Goal: Task Accomplishment & Management: Manage account settings

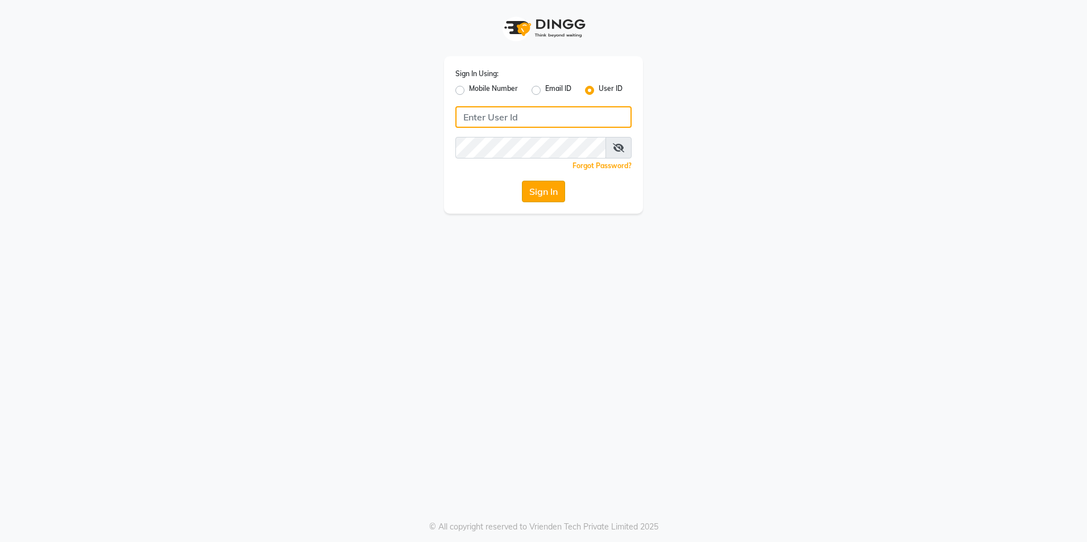
type input "8999679795"
click at [528, 195] on button "Sign In" at bounding box center [543, 192] width 43 height 22
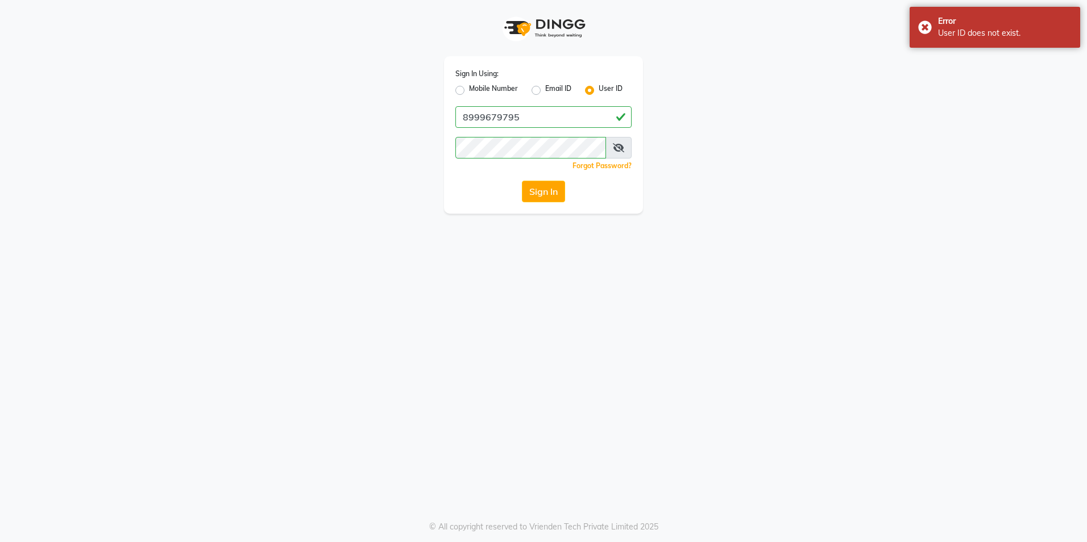
click at [498, 89] on label "Mobile Number" at bounding box center [493, 91] width 49 height 14
click at [476, 89] on input "Mobile Number" at bounding box center [472, 87] width 7 height 7
radio input "true"
radio input "false"
click at [517, 117] on input "Username" at bounding box center [562, 117] width 138 height 22
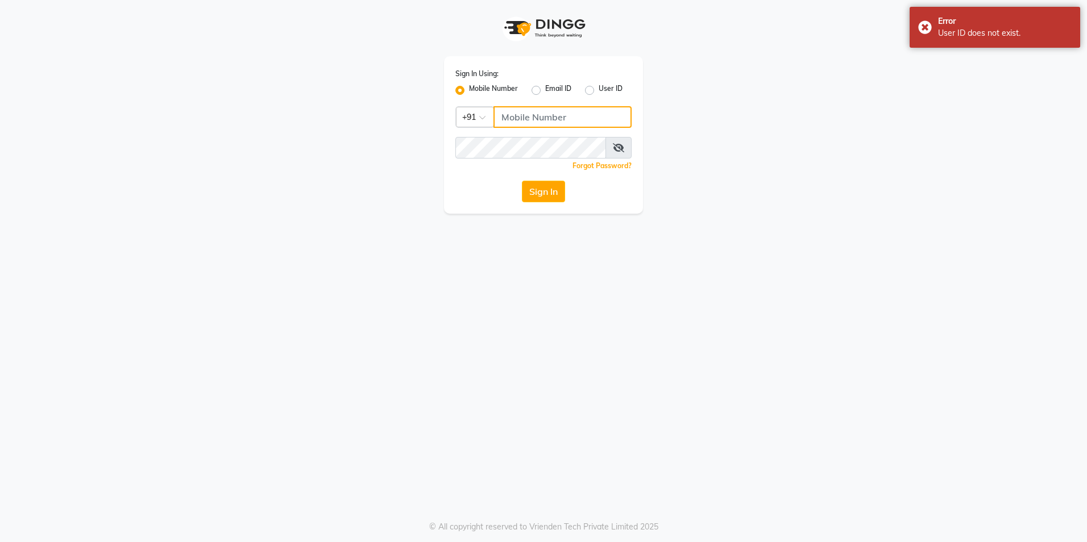
type input "8999679795"
click at [550, 189] on button "Sign In" at bounding box center [543, 192] width 43 height 22
